Goal: Ask a question

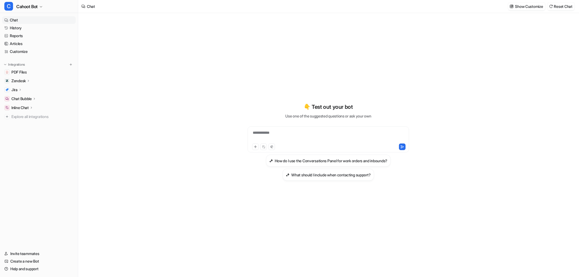
click at [189, 28] on div "**********" at bounding box center [328, 145] width 500 height 264
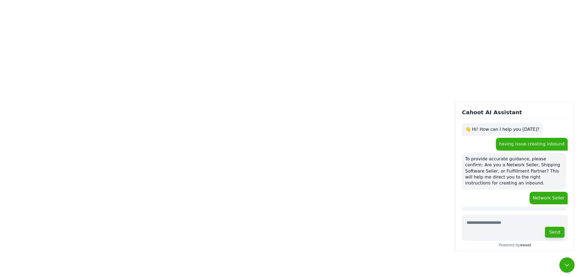
click at [492, 148] on div "having issue creating inbound" at bounding box center [515, 144] width 106 height 12
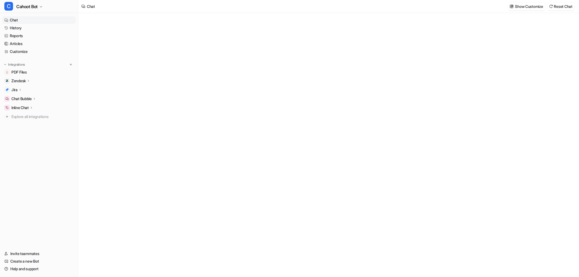
type textarea "**********"
